Goal: Find specific page/section: Find specific page/section

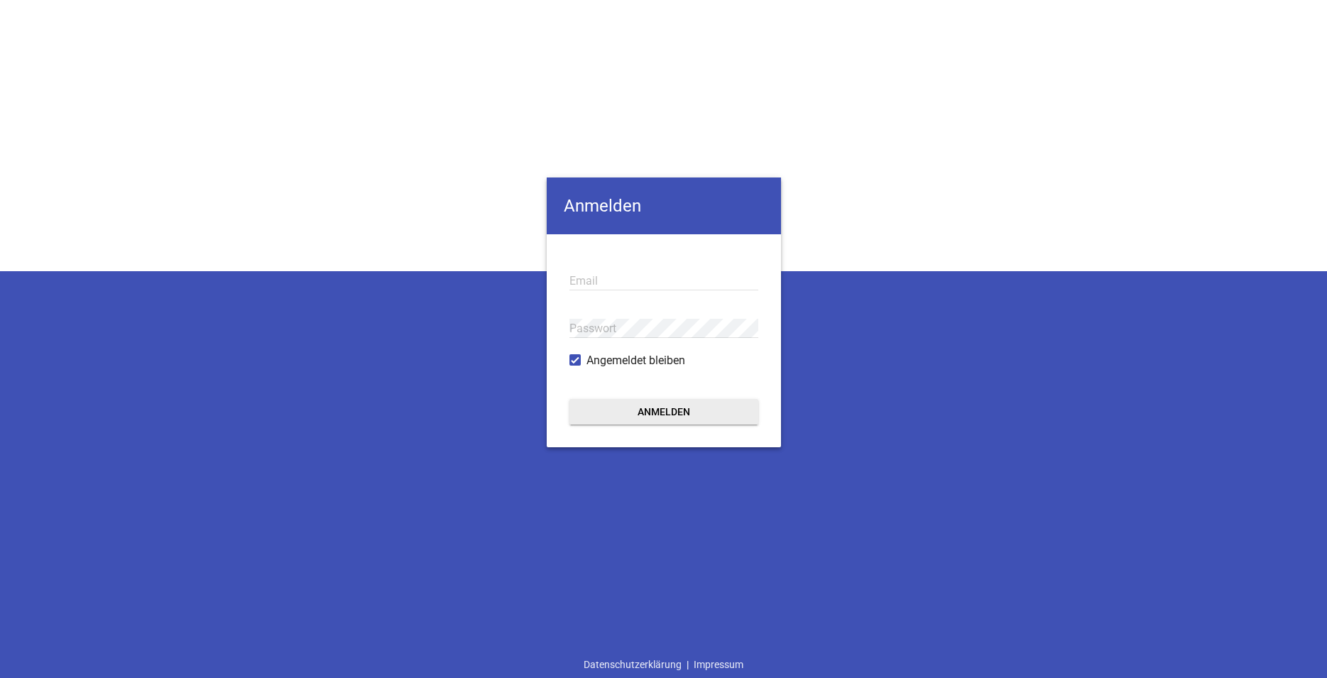
click at [615, 271] on div "Email" at bounding box center [664, 281] width 189 height 48
click at [615, 281] on input "email" at bounding box center [664, 280] width 189 height 19
paste input "[PERSON_NAME][EMAIL_ADDRESS][DOMAIN_NAME]"
type input "[PERSON_NAME][EMAIL_ADDRESS][DOMAIN_NAME]"
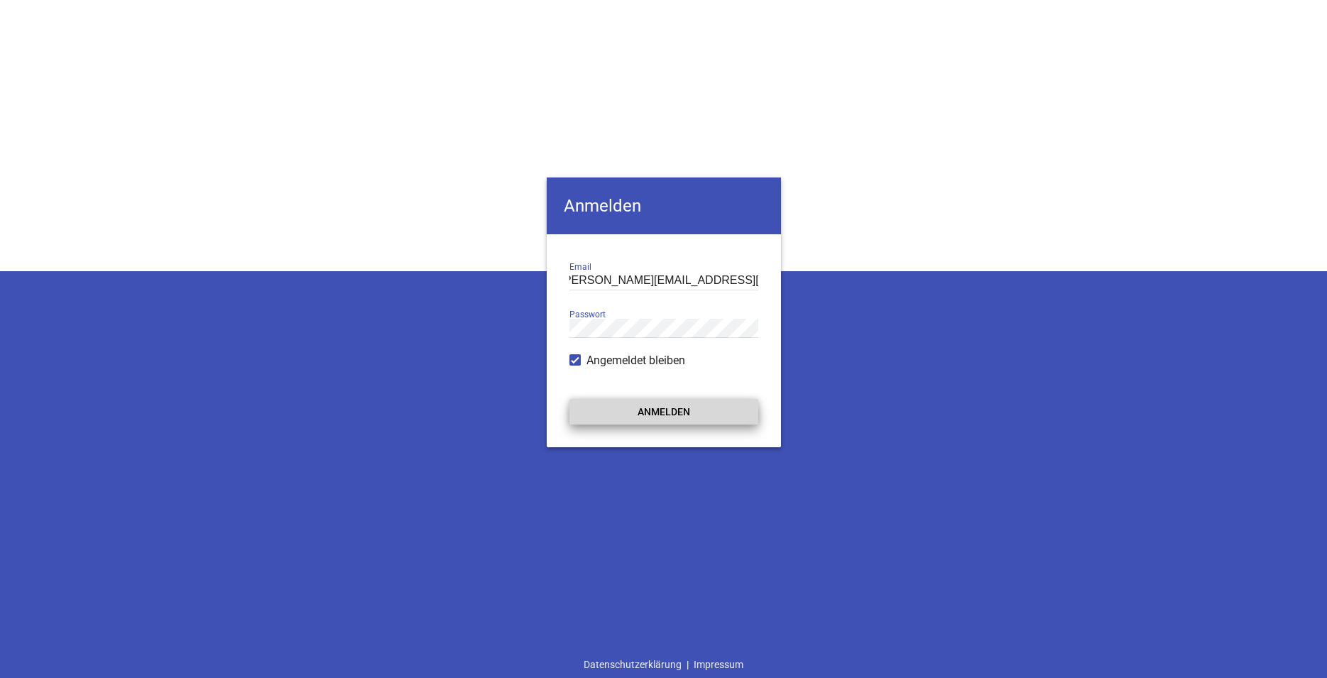
click at [655, 416] on button "Anmelden" at bounding box center [664, 412] width 189 height 26
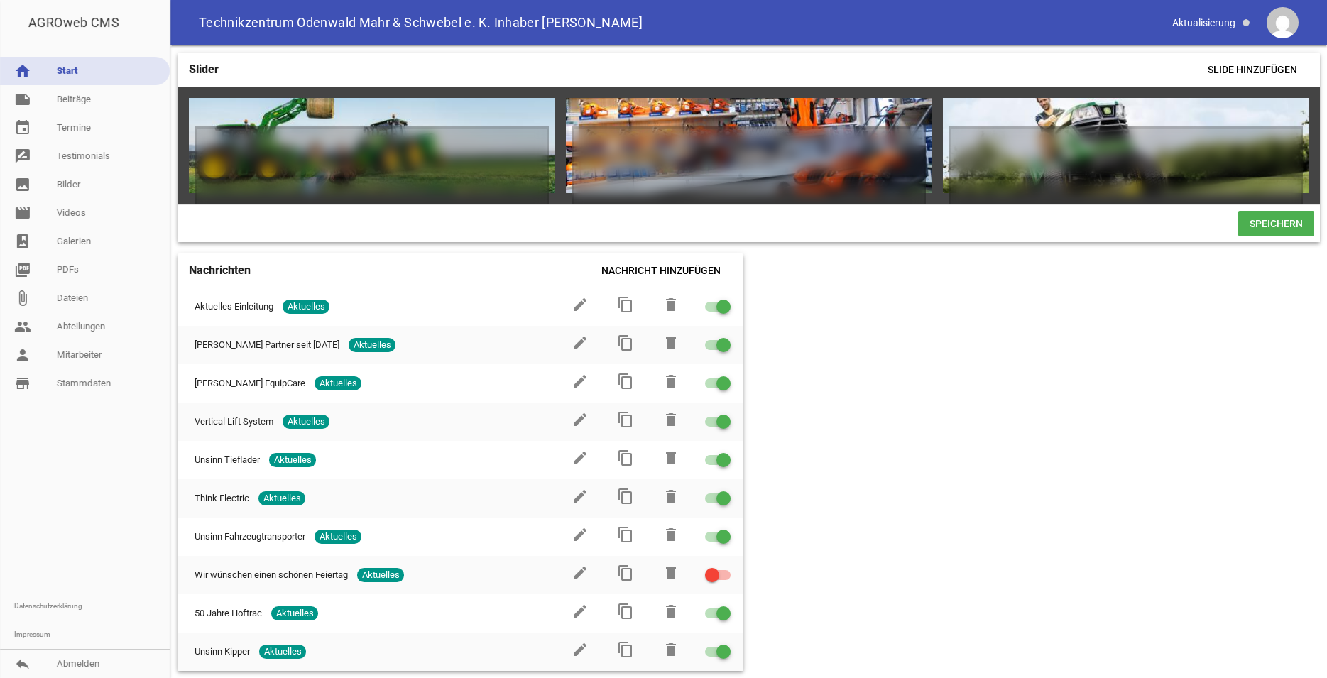
click at [1072, 347] on div "Slider Slide hinzufügen games delete crop image games delete crop image games d…" at bounding box center [748, 361] width 1157 height 633
click at [94, 379] on link "store_mall_directory Stammdaten" at bounding box center [85, 383] width 170 height 28
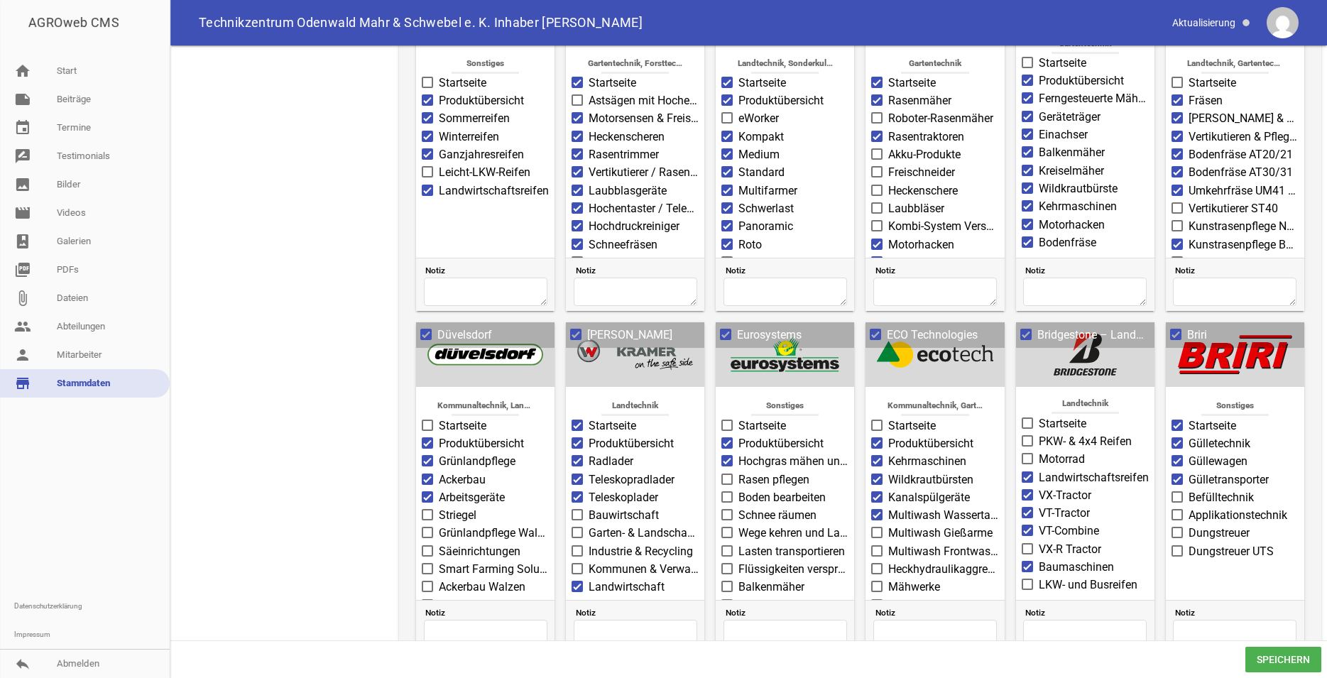
scroll to position [1159, 0]
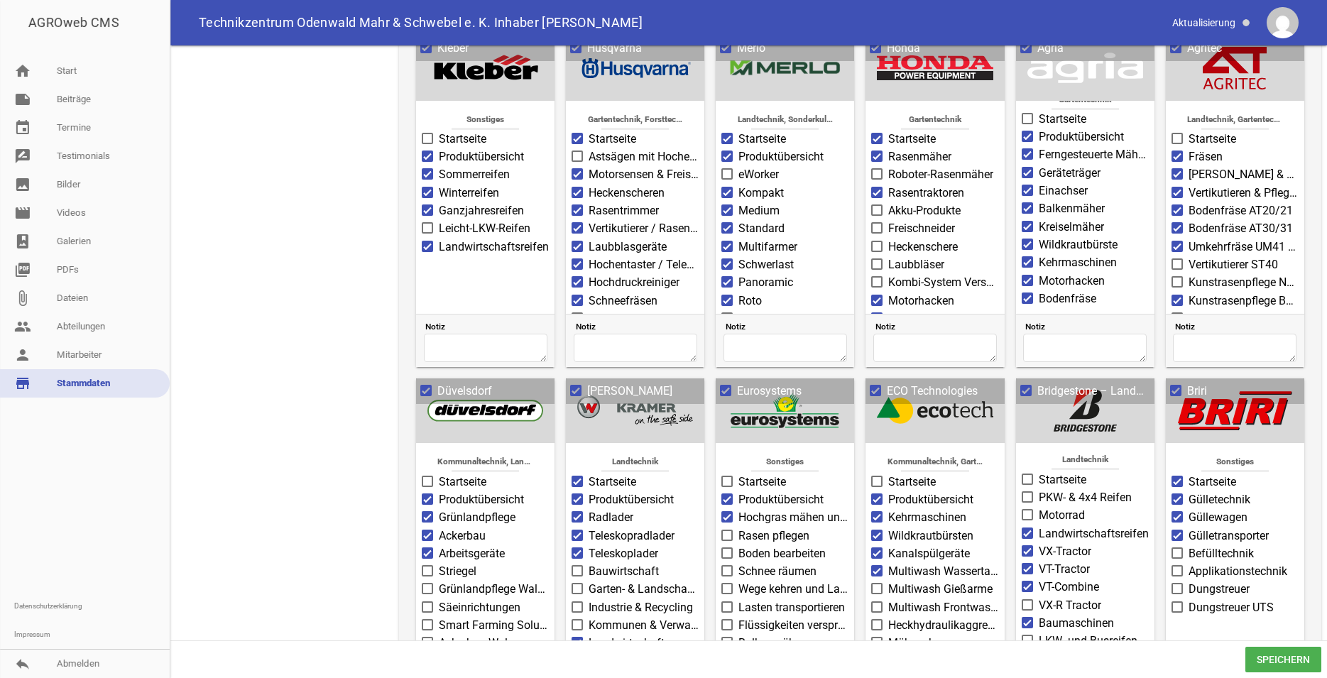
click at [579, 396] on span at bounding box center [575, 390] width 11 height 11
click at [587, 383] on input "[PERSON_NAME]" at bounding box center [587, 383] width 0 height 0
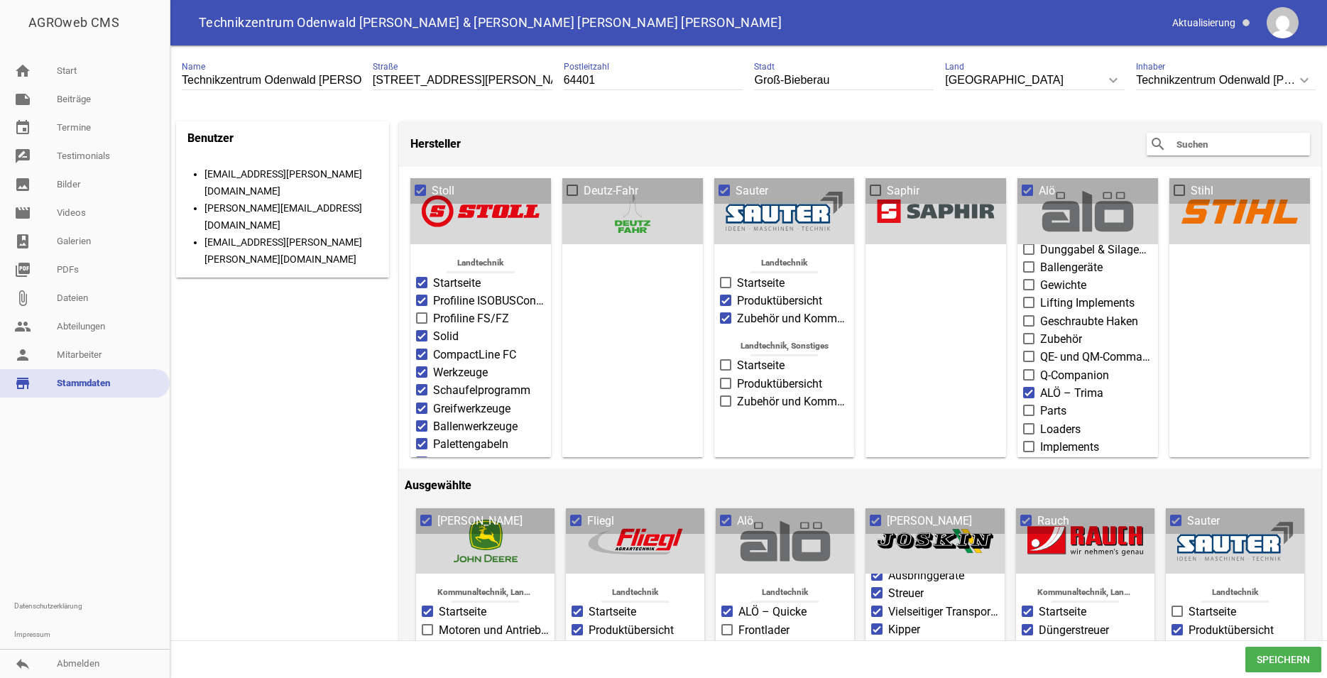
click at [1191, 141] on input "text" at bounding box center [1232, 144] width 114 height 17
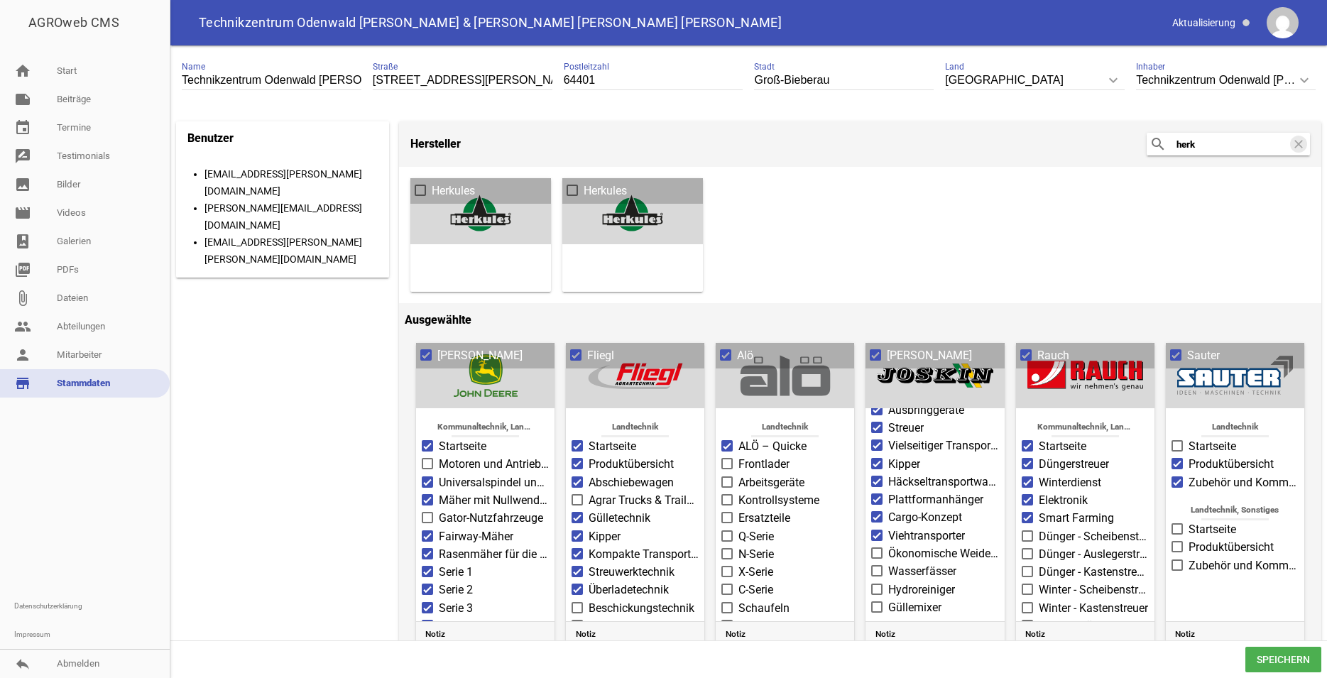
scroll to position [19, 0]
click at [420, 190] on span at bounding box center [420, 190] width 9 height 9
click at [432, 183] on input "Herkules" at bounding box center [432, 183] width 0 height 0
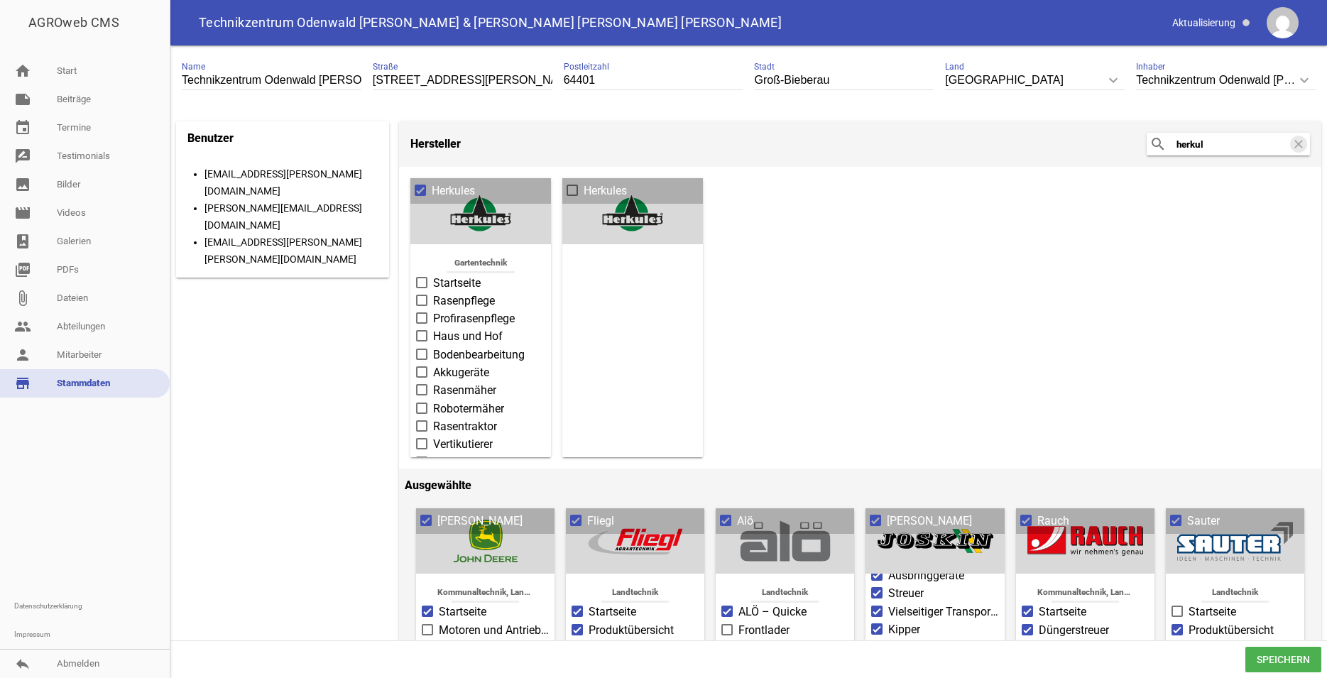
click at [427, 281] on span at bounding box center [421, 282] width 11 height 11
click at [433, 275] on input "Startseite" at bounding box center [433, 275] width 0 height 0
click at [423, 299] on span at bounding box center [422, 300] width 9 height 9
click at [433, 293] on input "Rasenpflege" at bounding box center [433, 293] width 0 height 0
click at [422, 317] on span at bounding box center [422, 318] width 9 height 9
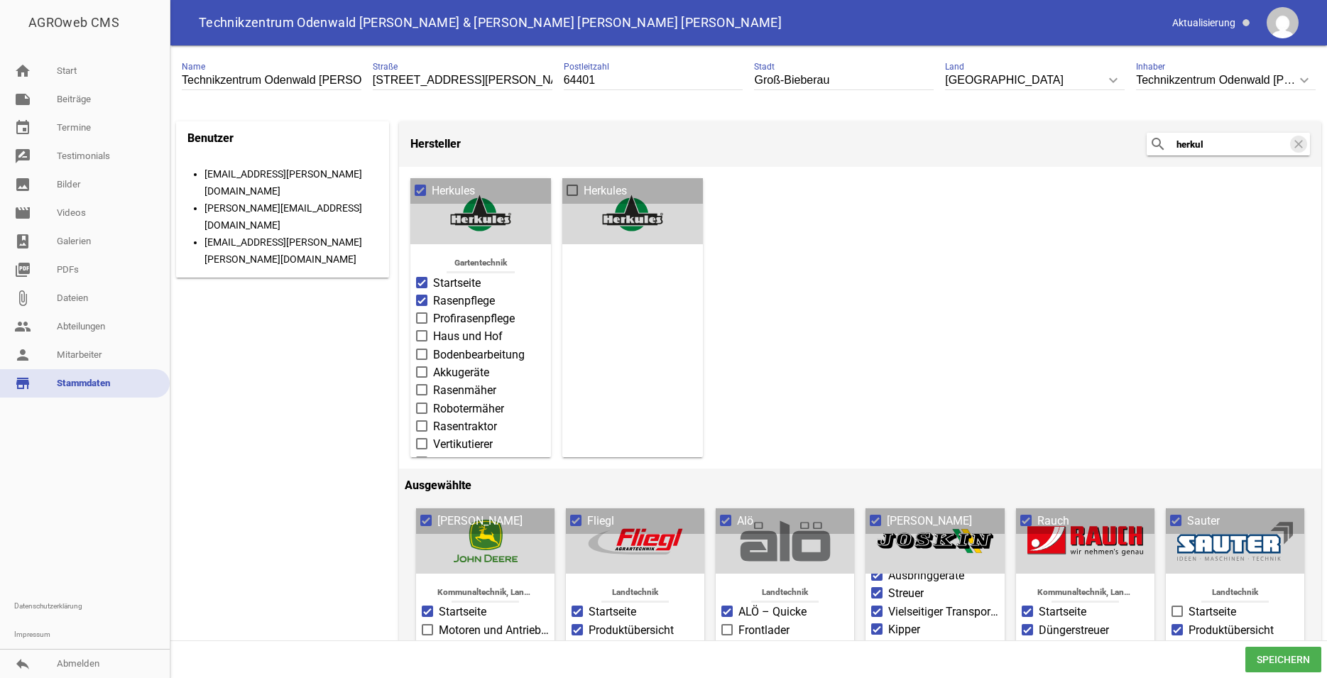
click at [433, 310] on input "Profirasenpflege" at bounding box center [433, 310] width 0 height 0
click at [422, 334] on span at bounding box center [422, 336] width 9 height 9
click at [433, 328] on input "Haus und Hof" at bounding box center [433, 328] width 0 height 0
click at [425, 356] on span at bounding box center [421, 354] width 11 height 11
click at [433, 347] on input "Bodenbearbeitung" at bounding box center [433, 347] width 0 height 0
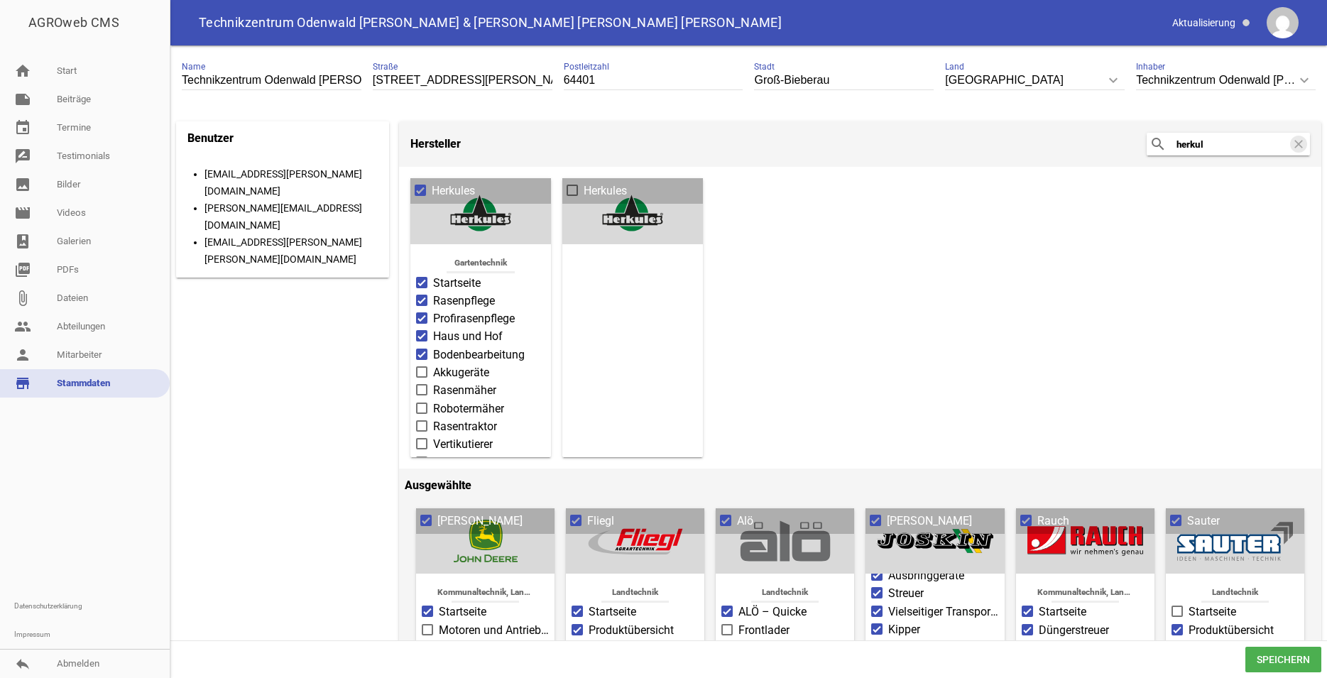
click at [425, 374] on span at bounding box center [421, 371] width 11 height 11
click at [433, 364] on input "Akkugeräte" at bounding box center [433, 364] width 0 height 0
click at [428, 392] on label "Rasenmäher" at bounding box center [480, 390] width 129 height 17
click at [433, 382] on input "Rasenmäher" at bounding box center [433, 382] width 0 height 0
click at [425, 387] on span at bounding box center [422, 390] width 9 height 9
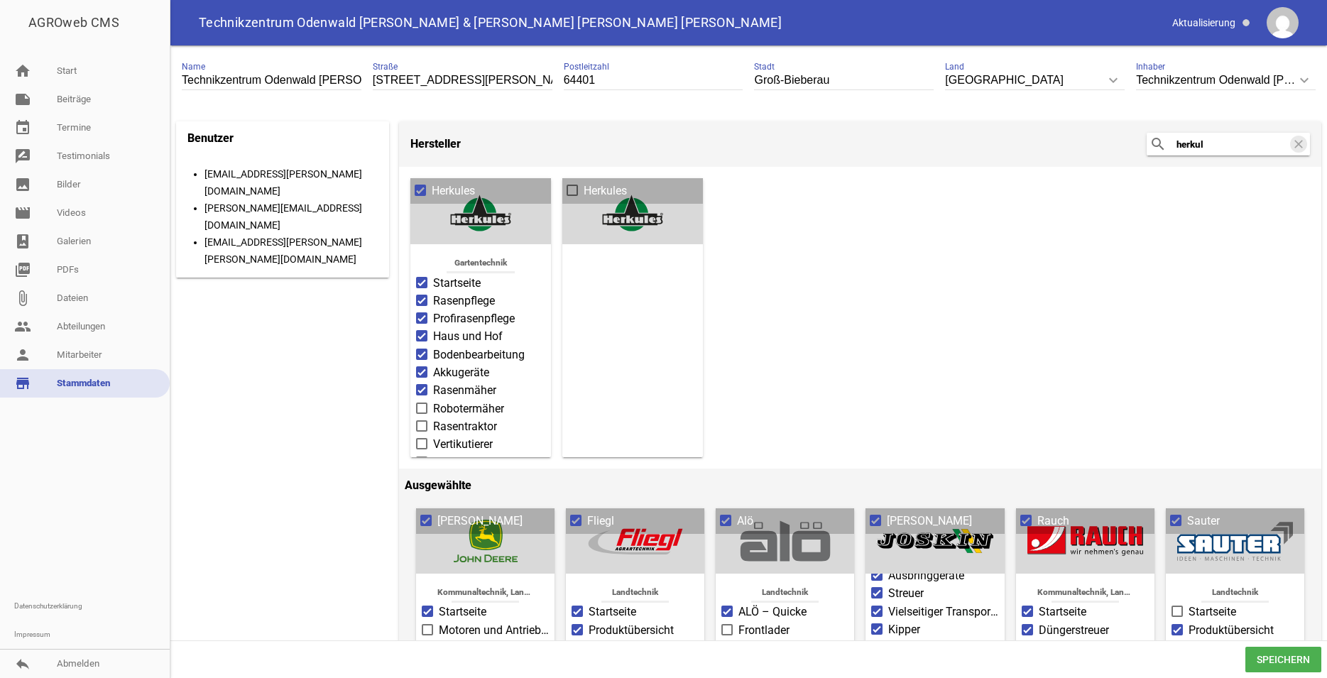
click at [433, 382] on input "Rasenmäher" at bounding box center [433, 382] width 0 height 0
click at [425, 387] on span at bounding box center [422, 390] width 9 height 9
click at [433, 382] on input "Rasenmäher" at bounding box center [433, 382] width 0 height 0
click at [428, 408] on label "Robotermäher" at bounding box center [480, 409] width 129 height 17
click at [433, 401] on input "Robotermäher" at bounding box center [433, 401] width 0 height 0
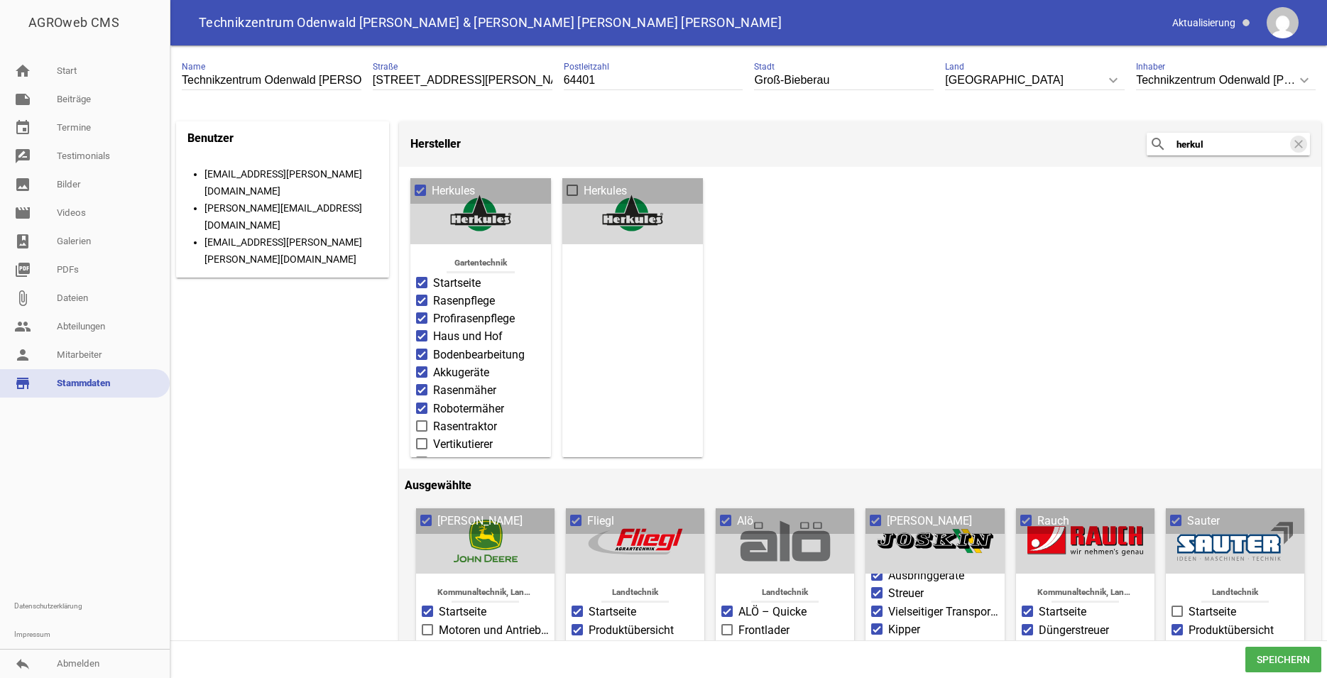
click at [420, 428] on label "Rasentraktor" at bounding box center [480, 426] width 129 height 17
click at [433, 418] on input "Rasentraktor" at bounding box center [433, 418] width 0 height 0
click at [424, 278] on span at bounding box center [422, 282] width 9 height 9
click at [433, 274] on input "Vertikutierer" at bounding box center [433, 274] width 0 height 0
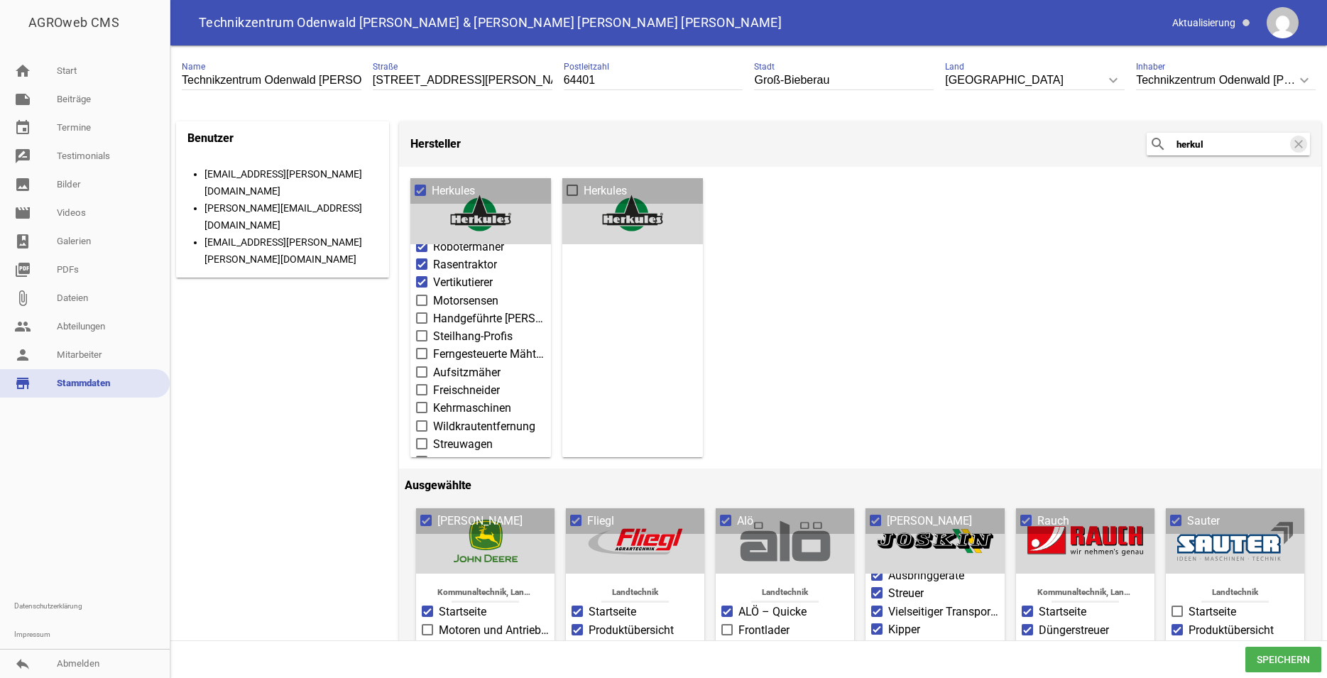
click at [425, 291] on li "Motorsensen" at bounding box center [480, 300] width 129 height 18
click at [425, 298] on span at bounding box center [422, 300] width 9 height 9
click at [433, 293] on input "Motorsensen" at bounding box center [433, 293] width 0 height 0
click at [425, 321] on label "Handgeführte Mäher" at bounding box center [480, 318] width 129 height 17
click at [433, 310] on input "Handgeführte Mäher" at bounding box center [433, 310] width 0 height 0
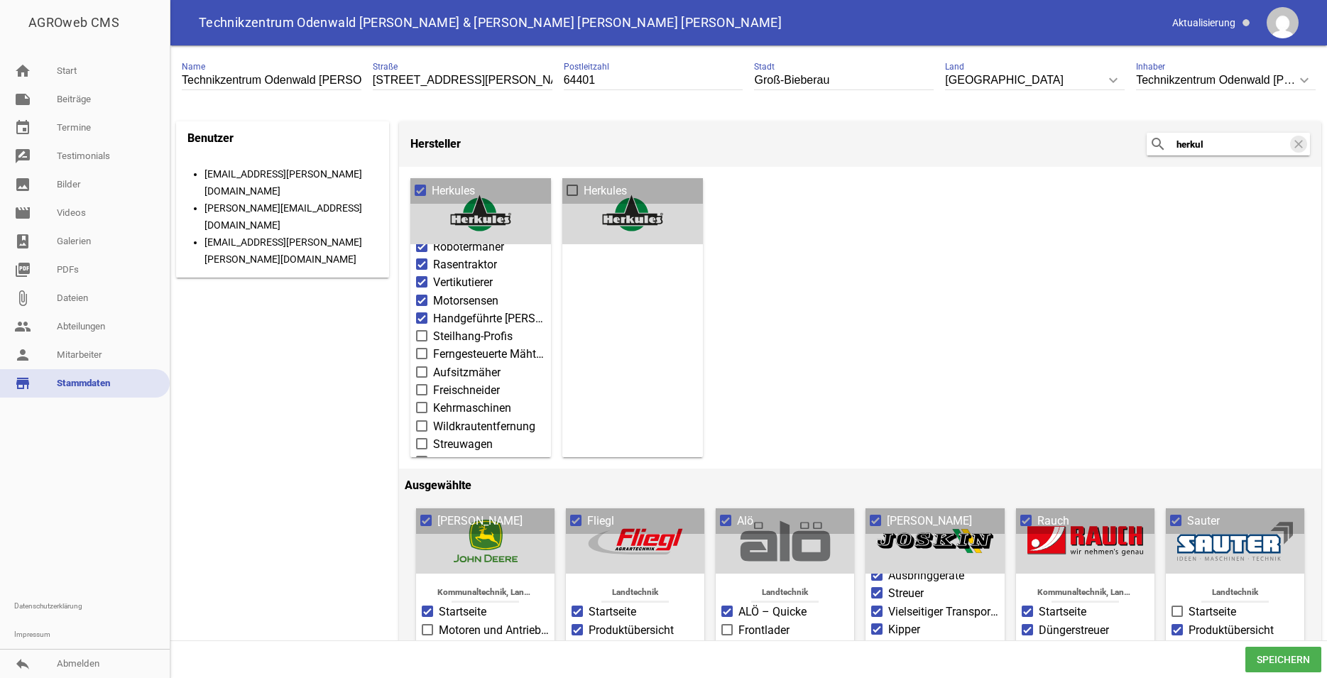
click at [424, 332] on span at bounding box center [422, 336] width 9 height 9
click at [433, 328] on input "Steilhang-Profis" at bounding box center [433, 328] width 0 height 0
click at [422, 349] on span at bounding box center [422, 353] width 9 height 9
click at [433, 346] on input "Ferngesteuerte Mähtechnik" at bounding box center [433, 346] width 0 height 0
click at [421, 368] on span at bounding box center [422, 372] width 9 height 9
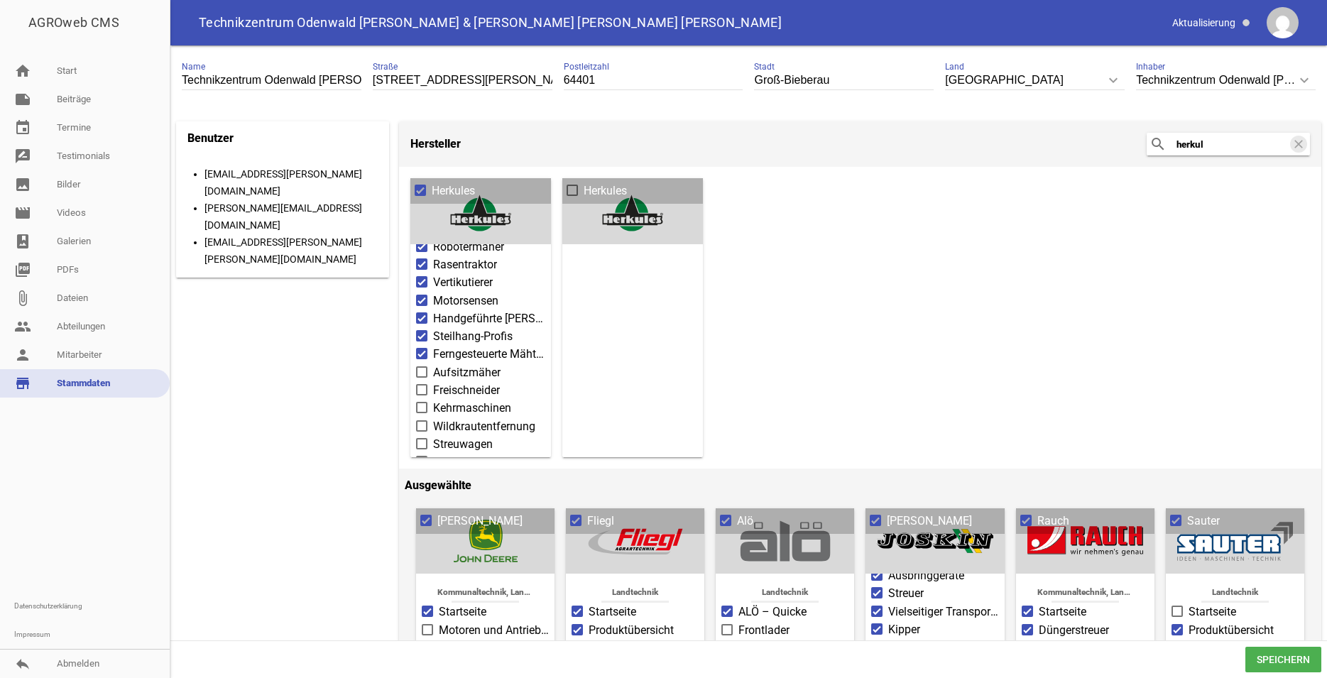
click at [433, 364] on input "Aufsitzmäher" at bounding box center [433, 364] width 0 height 0
click at [425, 388] on span at bounding box center [421, 389] width 11 height 11
click at [433, 382] on input "Freischneider" at bounding box center [433, 382] width 0 height 0
click at [425, 408] on label "Kehrmaschinen" at bounding box center [480, 408] width 129 height 17
click at [433, 400] on input "Kehrmaschinen" at bounding box center [433, 400] width 0 height 0
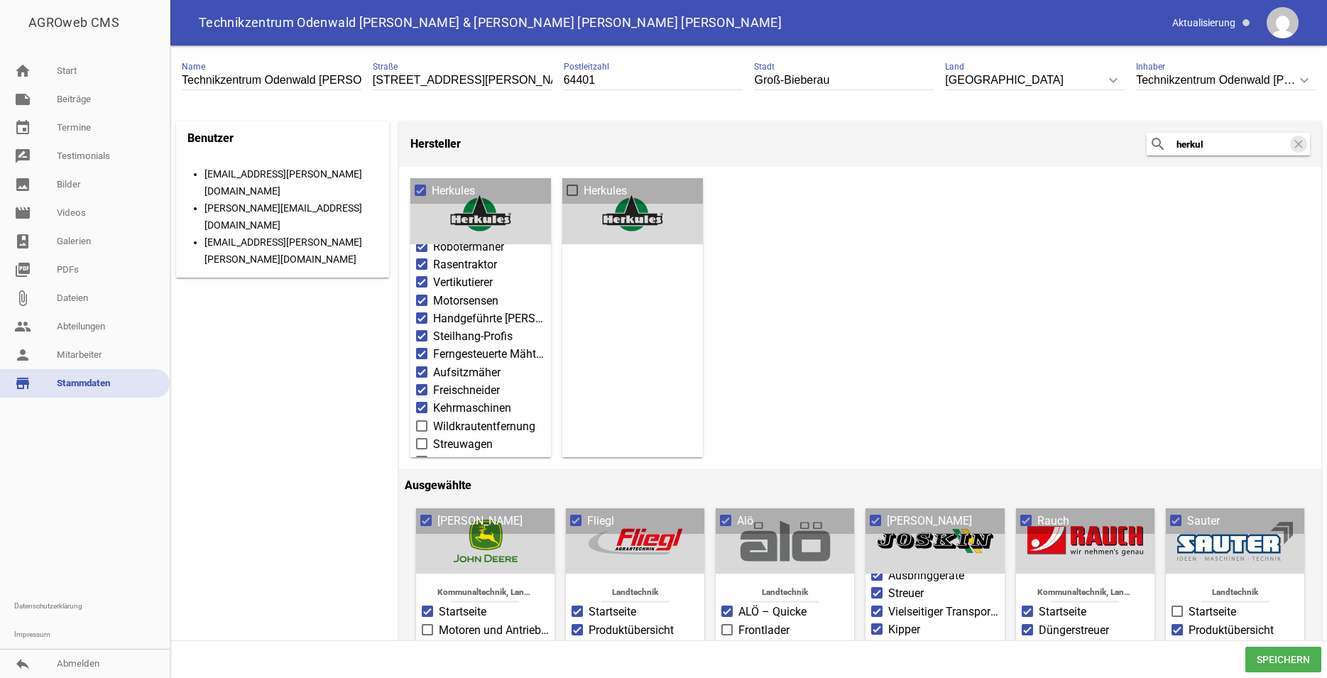
click at [424, 403] on span at bounding box center [422, 407] width 9 height 9
click at [433, 400] on input "Kehrmaschinen" at bounding box center [433, 400] width 0 height 0
click at [424, 403] on span at bounding box center [422, 407] width 9 height 9
click at [433, 400] on input "Kehrmaschinen" at bounding box center [433, 400] width 0 height 0
click at [426, 417] on li "Wildkrautentfernung" at bounding box center [480, 426] width 129 height 18
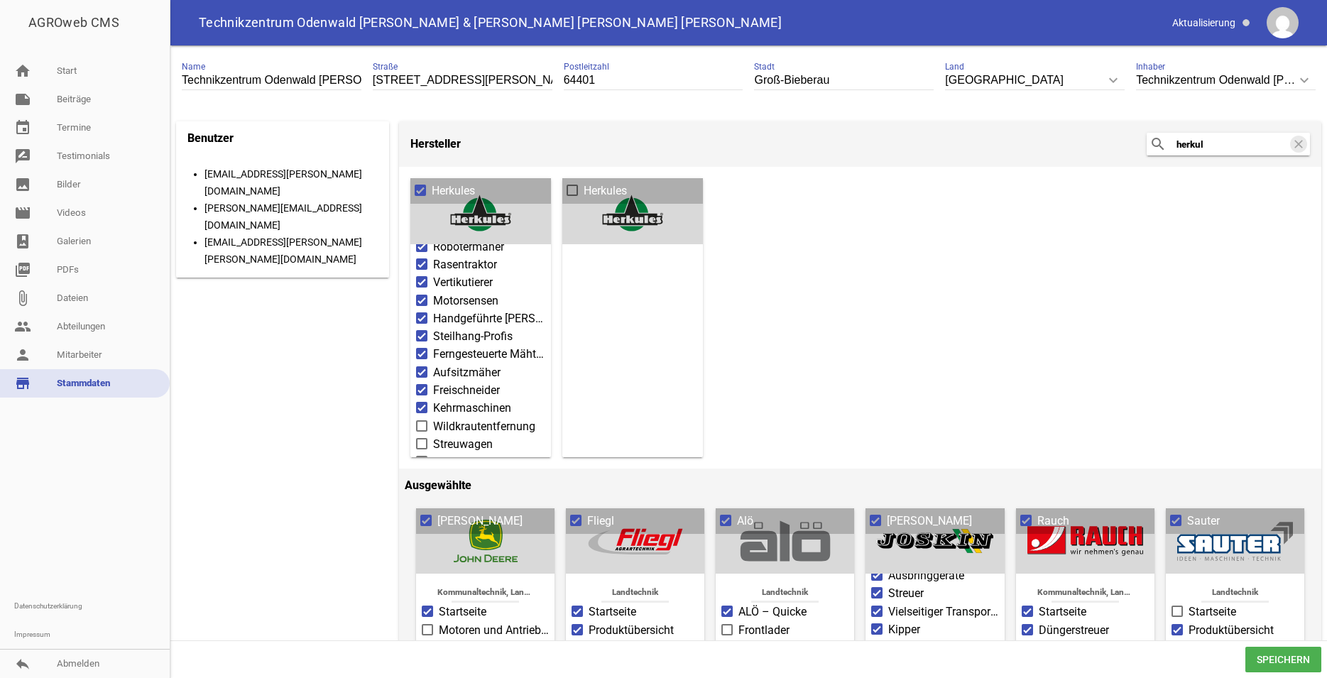
click at [425, 418] on label "Wildkrautentfernung" at bounding box center [480, 426] width 129 height 17
click at [433, 418] on input "Wildkrautentfernung" at bounding box center [433, 418] width 0 height 0
click at [428, 364] on label "Streuwagen" at bounding box center [480, 368] width 129 height 17
click at [433, 360] on input "Streuwagen" at bounding box center [433, 360] width 0 height 0
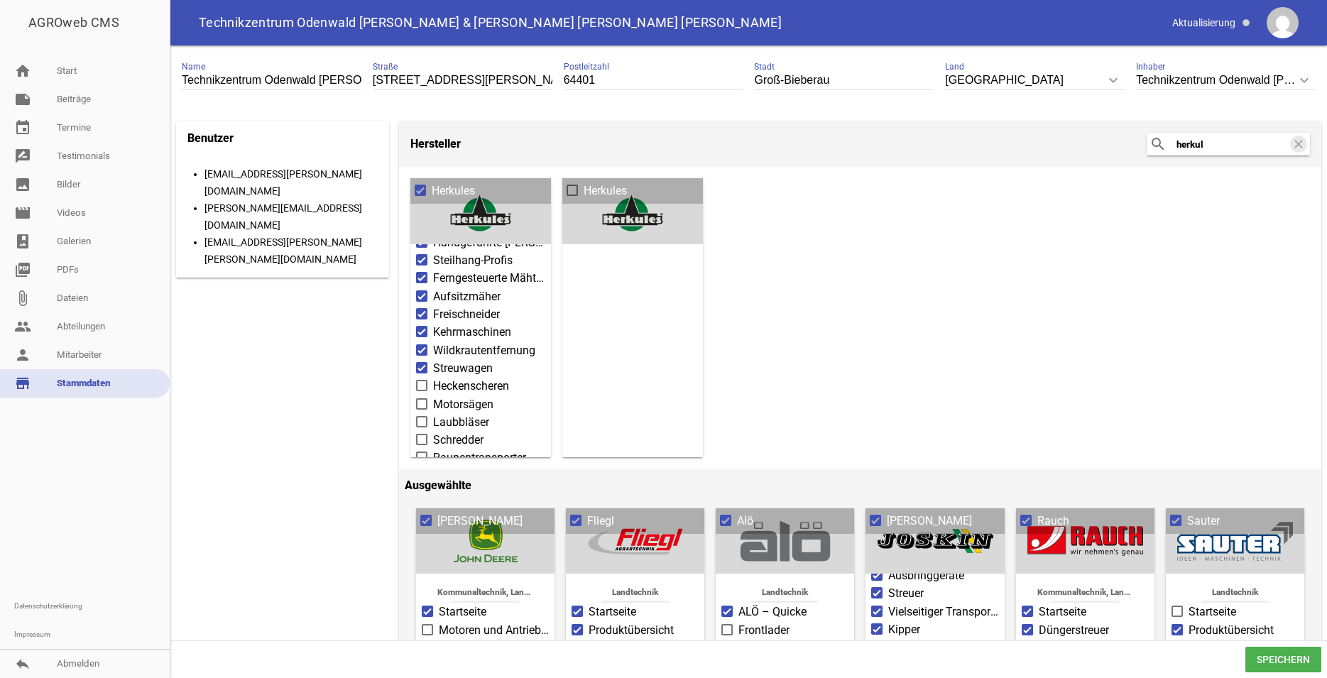
click at [421, 396] on label "Motorsägen" at bounding box center [480, 404] width 129 height 17
click at [433, 396] on input "Motorsägen" at bounding box center [433, 396] width 0 height 0
click at [422, 381] on span at bounding box center [422, 385] width 9 height 9
click at [433, 378] on input "Heckenscheren" at bounding box center [433, 378] width 0 height 0
click at [414, 412] on ul "Gartentechnik Startseite Rasenpflege Profirasenpflege Haus und Hof Bodenbearbei…" at bounding box center [480, 277] width 141 height 522
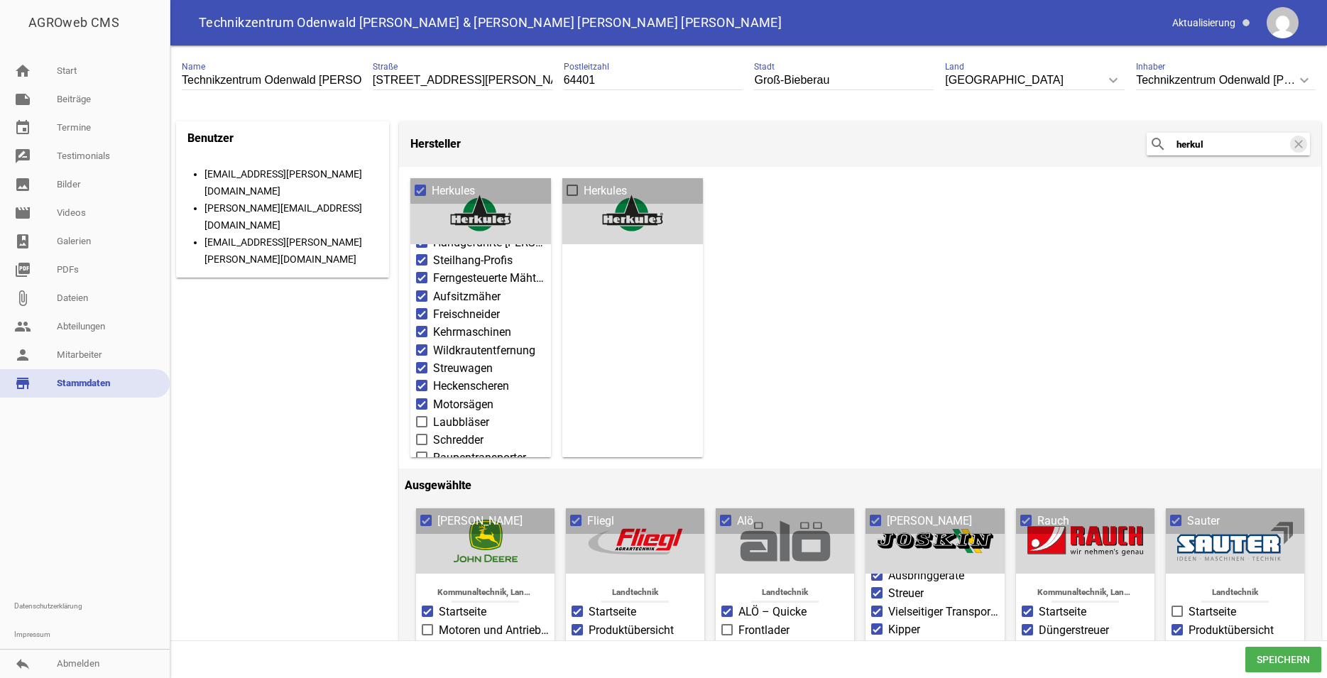
click at [418, 418] on span at bounding box center [422, 422] width 9 height 9
click at [433, 414] on input "Laubbläser" at bounding box center [433, 414] width 0 height 0
click at [424, 435] on span at bounding box center [422, 439] width 9 height 9
click at [433, 432] on input "Schredder" at bounding box center [433, 432] width 0 height 0
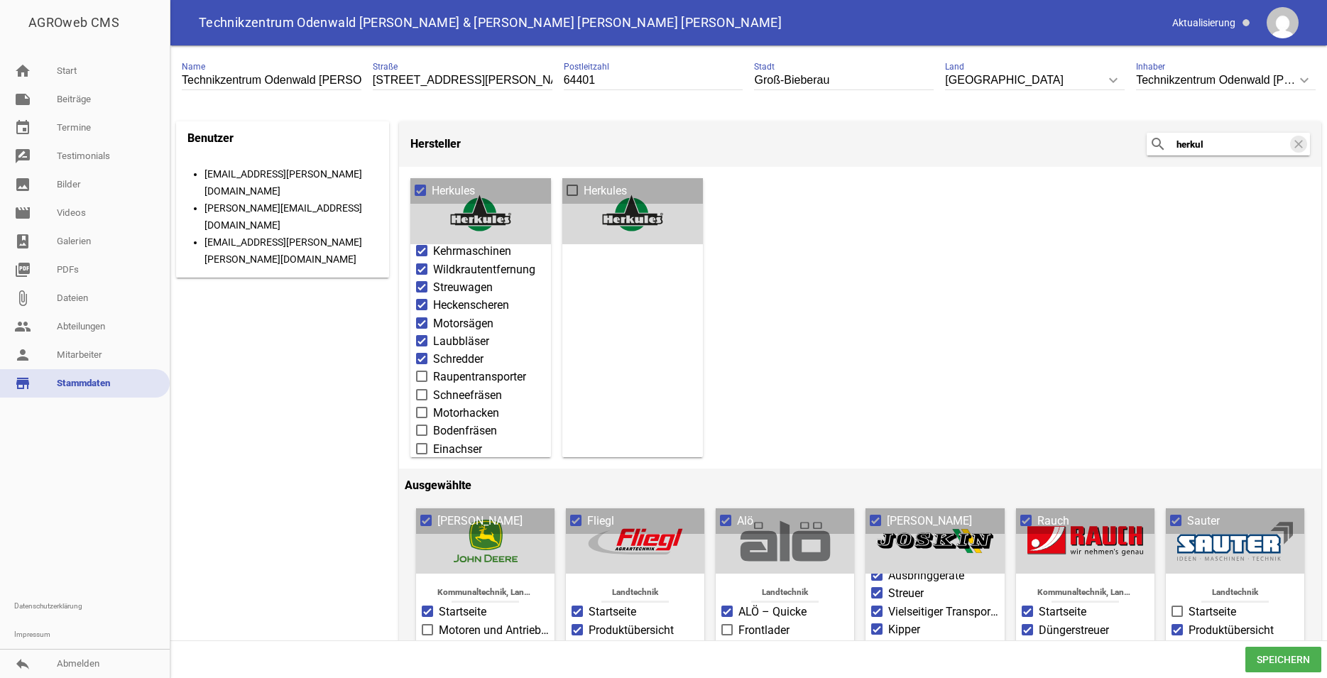
click at [423, 372] on span at bounding box center [422, 376] width 9 height 9
click at [433, 369] on input "Raupentransporter" at bounding box center [433, 369] width 0 height 0
click at [425, 391] on span at bounding box center [422, 395] width 9 height 9
click at [433, 387] on input "Schneefräsen" at bounding box center [433, 387] width 0 height 0
click at [423, 408] on span at bounding box center [422, 412] width 9 height 9
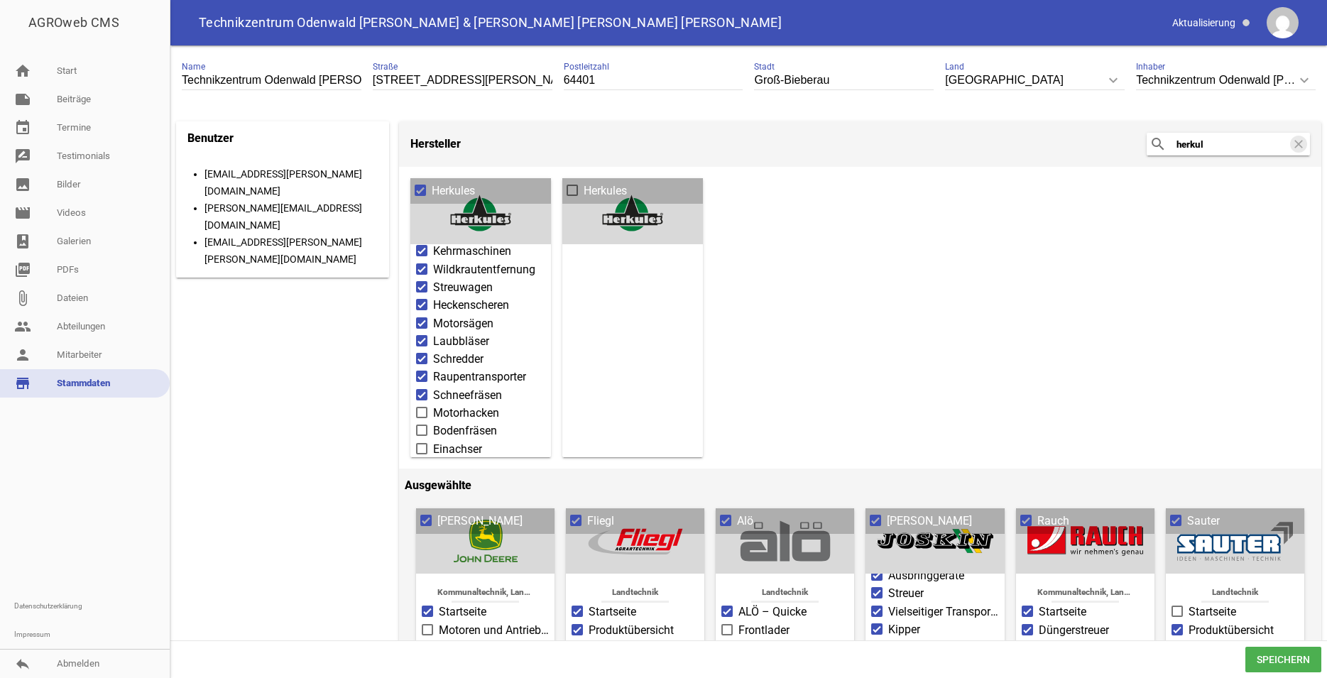
click at [433, 405] on input "Motorhacken" at bounding box center [433, 405] width 0 height 0
click at [420, 426] on span at bounding box center [422, 430] width 9 height 9
click at [433, 423] on input "Bodenfräsen" at bounding box center [433, 423] width 0 height 0
click at [423, 445] on span at bounding box center [422, 449] width 9 height 9
click at [433, 441] on input "Einachser" at bounding box center [433, 441] width 0 height 0
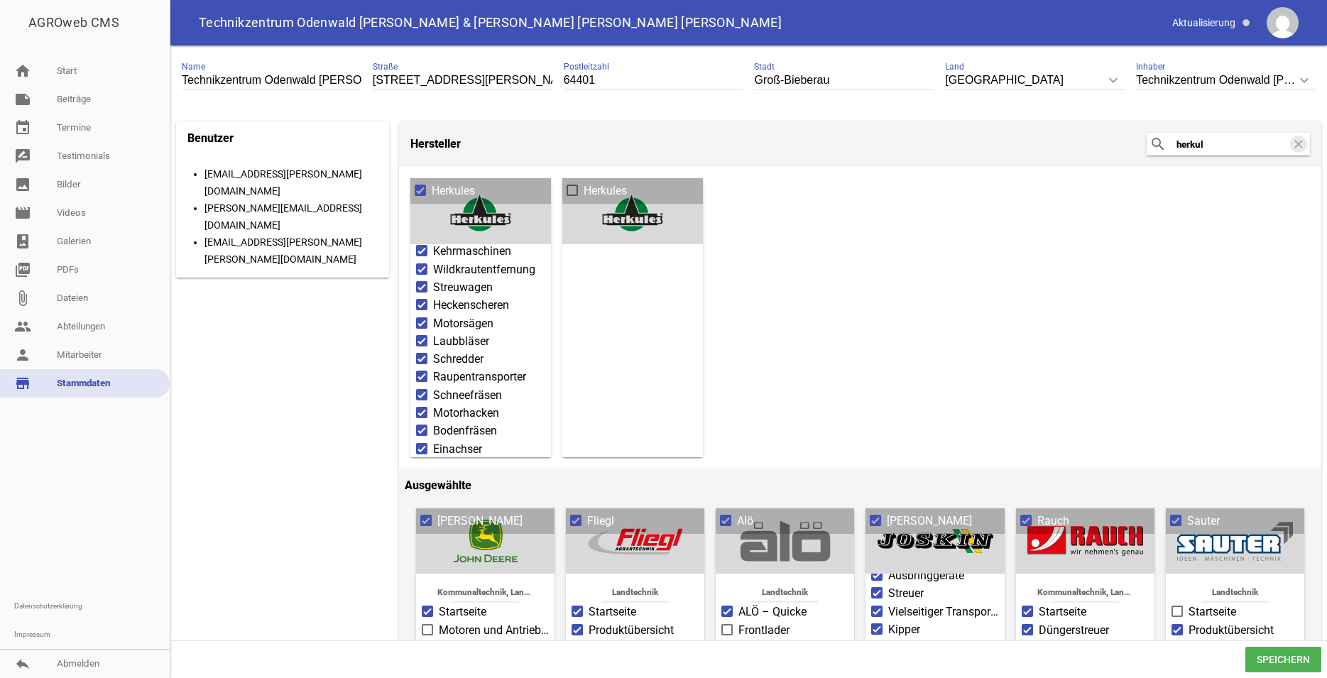
scroll to position [157, 0]
click at [1202, 149] on input "herkul" at bounding box center [1232, 144] width 114 height 17
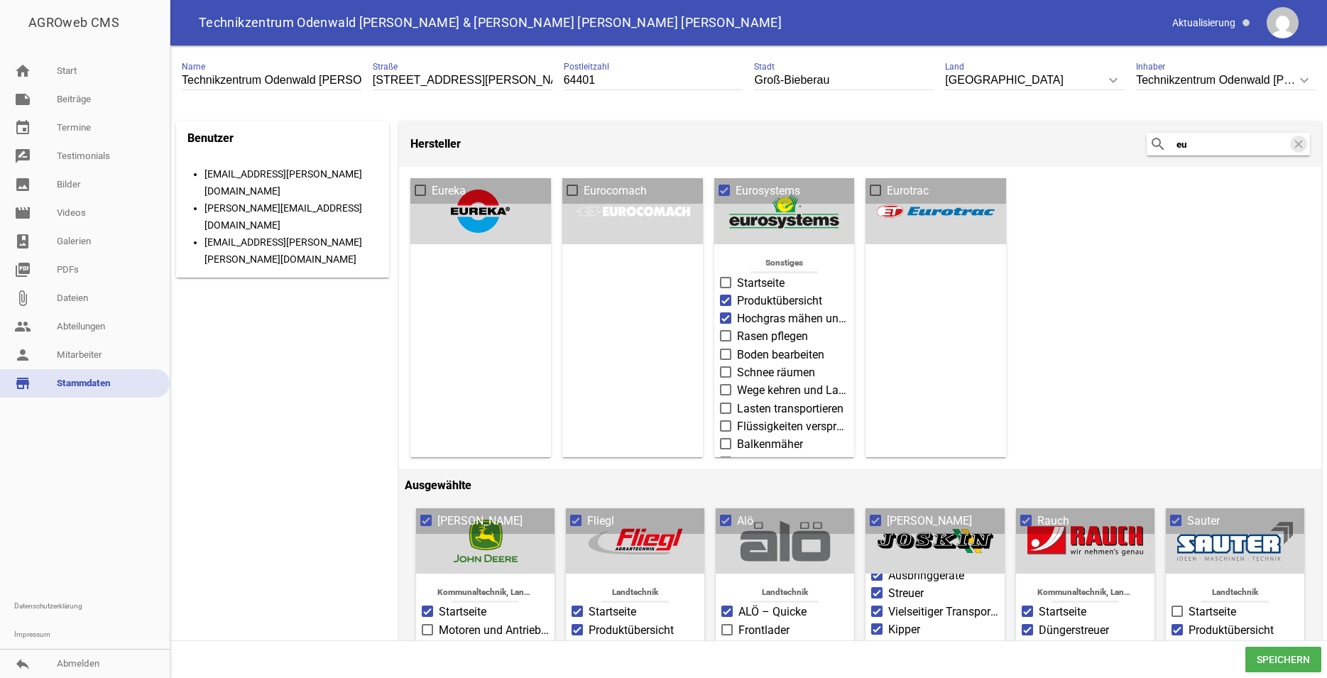
type input "e"
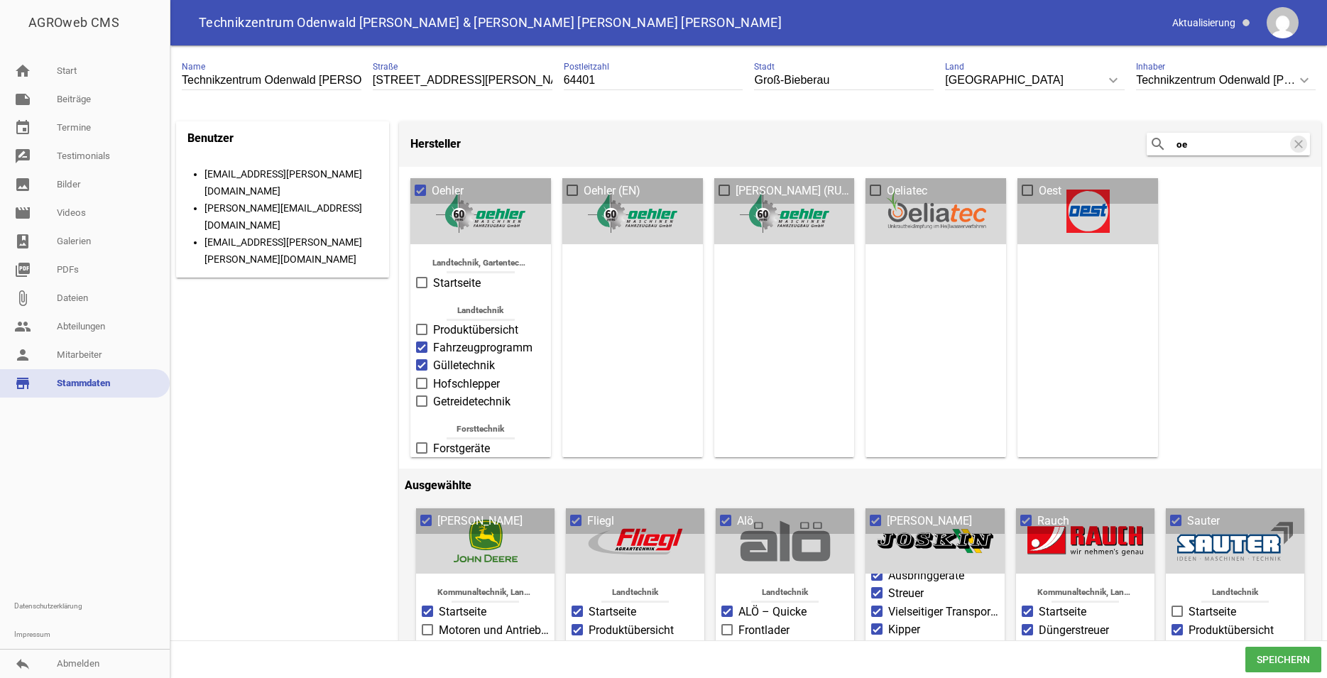
type input "o"
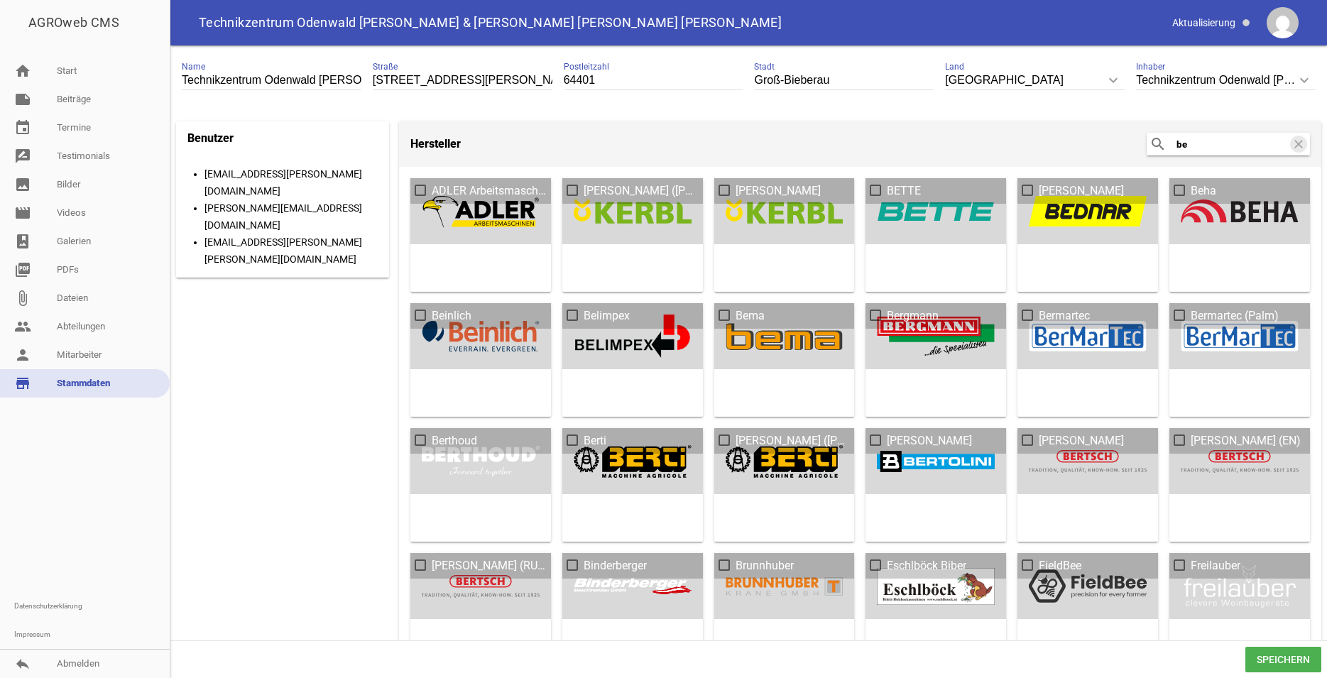
type input "b"
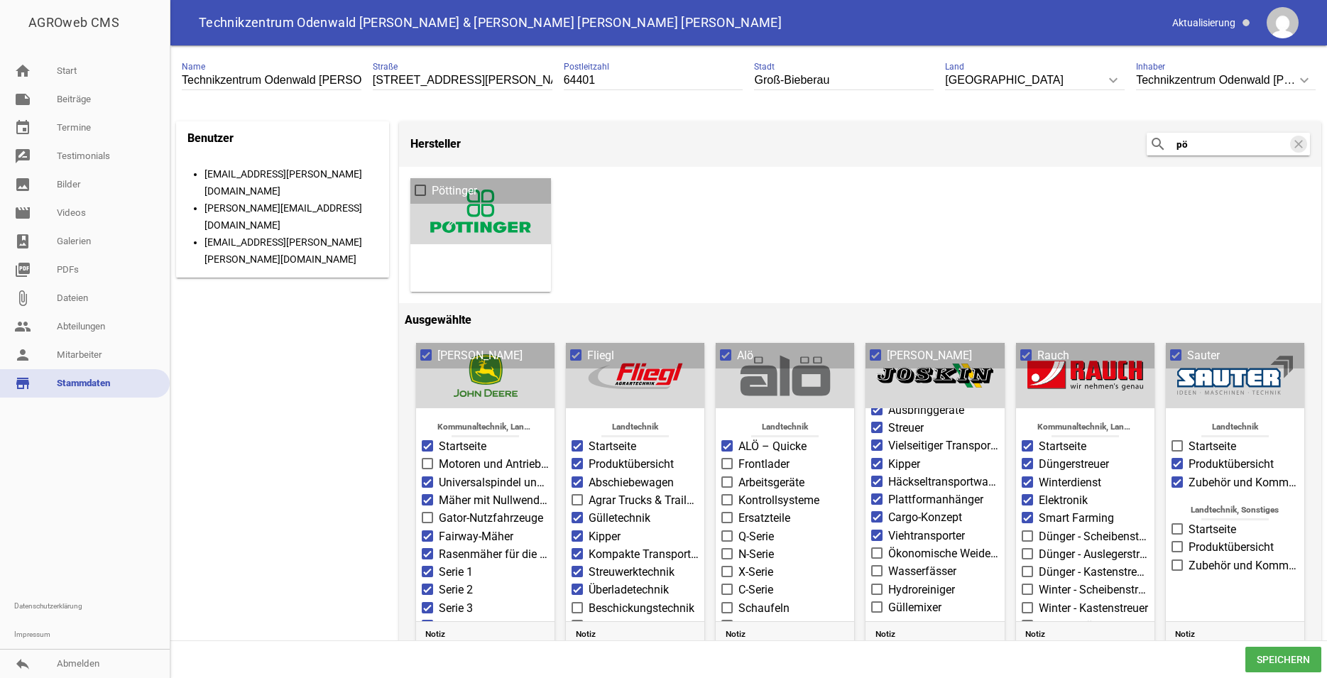
type input "p"
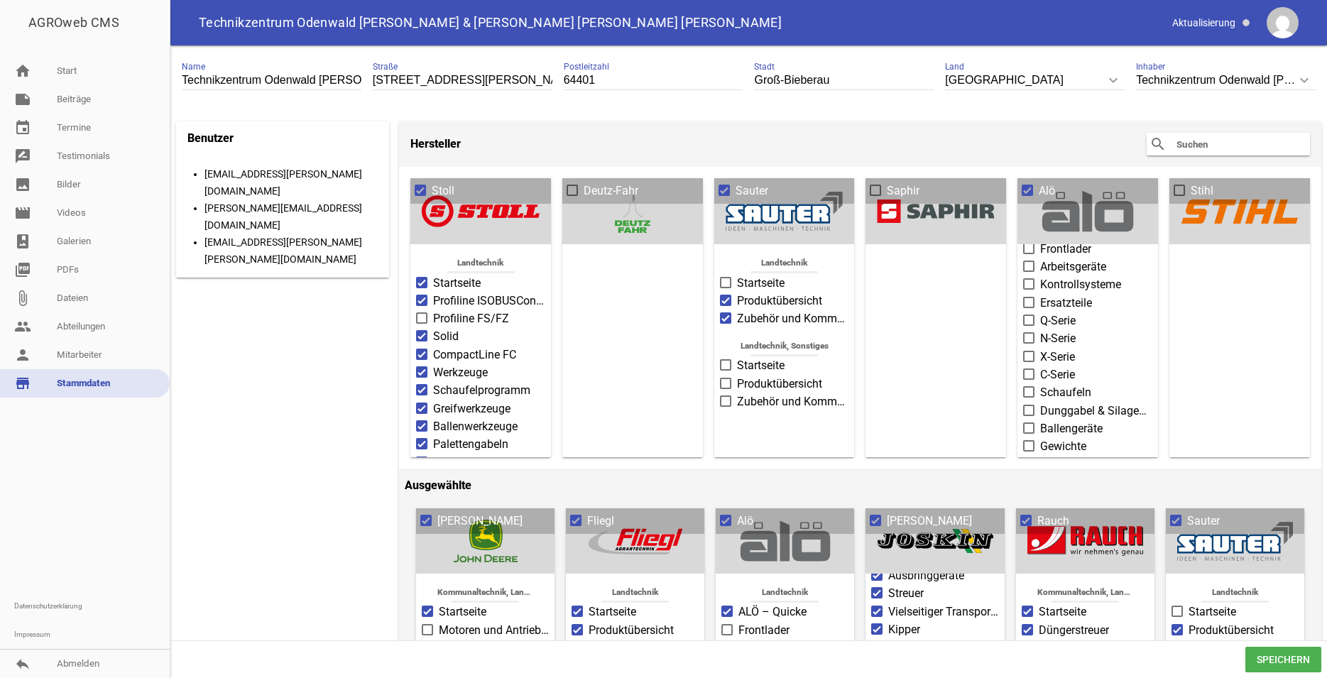
scroll to position [51, 0]
click at [70, 65] on link "home Start" at bounding box center [85, 71] width 170 height 28
